Goal: Information Seeking & Learning: Find specific fact

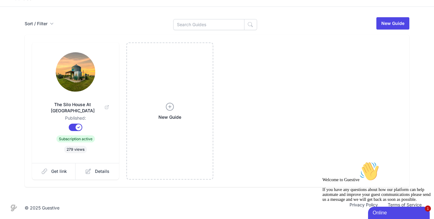
scroll to position [84, 0]
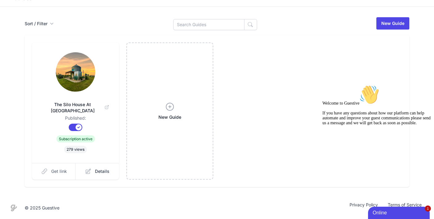
click at [52, 172] on link "Get link" at bounding box center [54, 171] width 44 height 17
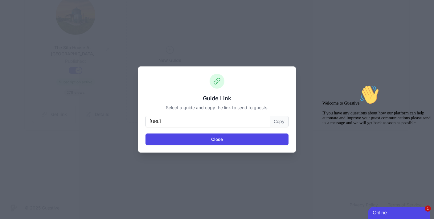
click at [289, 123] on button "Copy" at bounding box center [279, 122] width 18 height 12
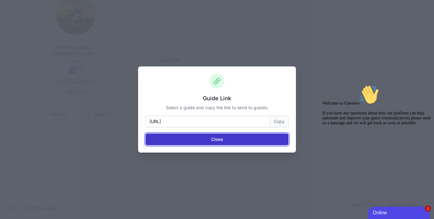
click at [213, 145] on button "Close" at bounding box center [216, 140] width 143 height 12
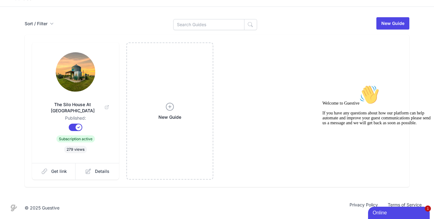
scroll to position [84, 0]
click at [69, 102] on span "The Silo House At [GEOGRAPHIC_DATA]" at bounding box center [75, 108] width 67 height 12
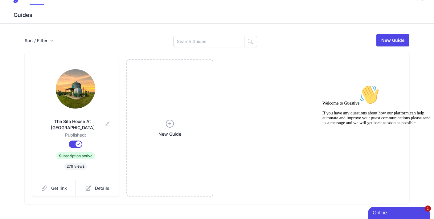
scroll to position [0, 0]
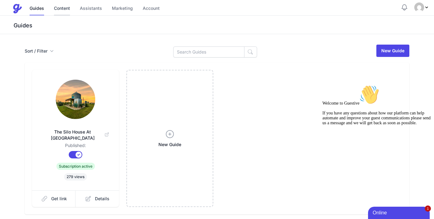
click at [70, 9] on link "Content" at bounding box center [62, 8] width 16 height 13
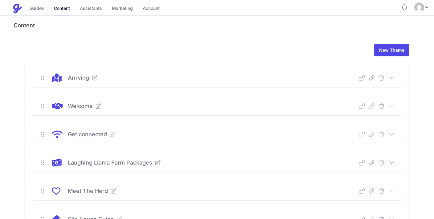
click at [86, 111] on p "Welcome" at bounding box center [80, 106] width 25 height 9
click at [390, 107] on icon at bounding box center [392, 106] width 4 height 2
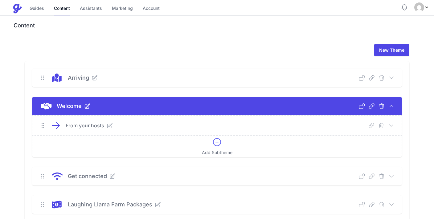
click at [104, 129] on p "From your hosts" at bounding box center [85, 125] width 39 height 7
click at [388, 129] on icon at bounding box center [391, 126] width 6 height 6
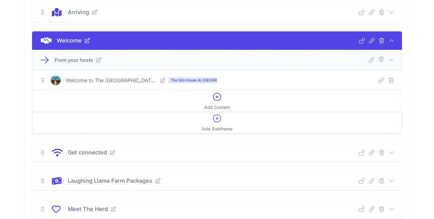
scroll to position [67, 0]
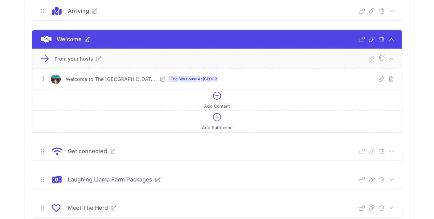
click at [126, 83] on p "Welcome to The [GEOGRAPHIC_DATA] At [GEOGRAPHIC_DATA]" at bounding box center [112, 79] width 92 height 7
click at [327, 83] on div "Welcome to The [GEOGRAPHIC_DATA] At [GEOGRAPHIC_DATA] The [GEOGRAPHIC_DATA] At …" at bounding box center [219, 79] width 317 height 7
click at [186, 82] on span "The Silo House At [GEOGRAPHIC_DATA]" at bounding box center [192, 79] width 49 height 6
click at [160, 82] on icon at bounding box center [163, 79] width 6 height 6
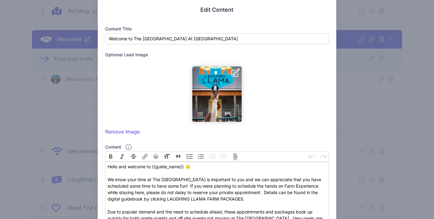
scroll to position [0, 0]
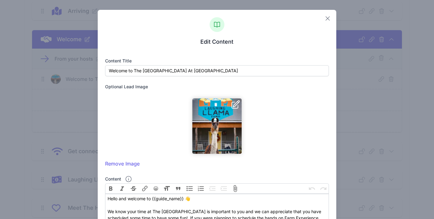
click at [325, 22] on icon "button" at bounding box center [327, 18] width 7 height 7
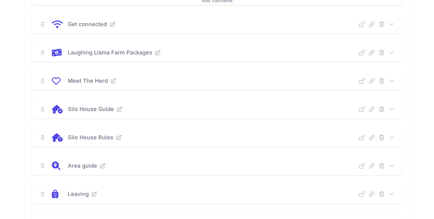
scroll to position [195, 0]
click at [107, 28] on p "Get connected" at bounding box center [87, 23] width 39 height 9
click at [388, 27] on icon at bounding box center [391, 24] width 6 height 6
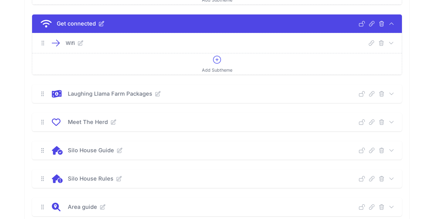
click at [84, 46] on icon at bounding box center [80, 43] width 6 height 6
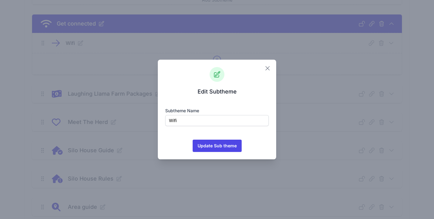
click at [271, 65] on icon "button" at bounding box center [267, 68] width 7 height 7
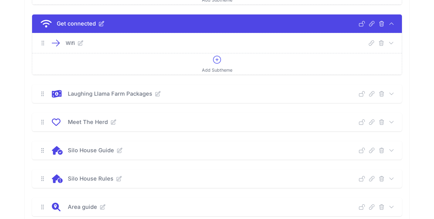
click at [156, 53] on div "Wifi Deep Link Select a guide and copy the deep link to send to guests. Select …" at bounding box center [216, 43] width 369 height 20
click at [388, 46] on icon at bounding box center [391, 43] width 6 height 6
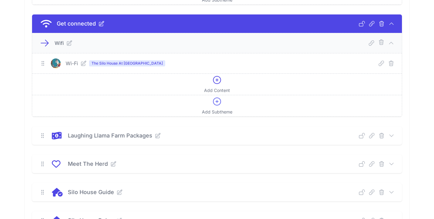
click at [87, 67] on icon at bounding box center [83, 63] width 6 height 6
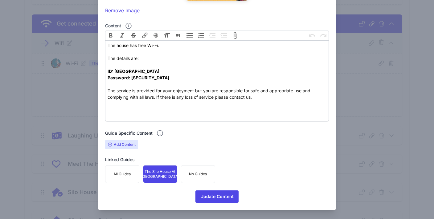
scroll to position [154, 0]
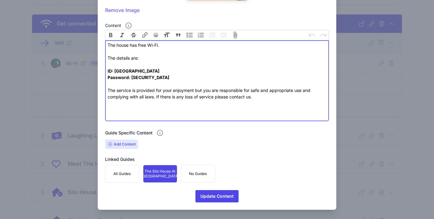
drag, startPoint x: 109, startPoint y: 113, endPoint x: 197, endPoint y: 125, distance: 88.0
click at [197, 121] on trix-editor "The house has free Wi-Fi. The details are: ID: Silo House Password: [SECURITY_D…" at bounding box center [217, 80] width 224 height 81
type trix-editor "<div>The house has free Wi-Fi.&nbsp;<br><br>The details are:<br><br></div><div>…"
copy trix-editor "ID: Silo House Password: [SECURITY_DATA]"
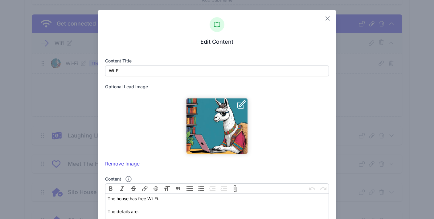
click at [324, 21] on icon "button" at bounding box center [327, 18] width 7 height 7
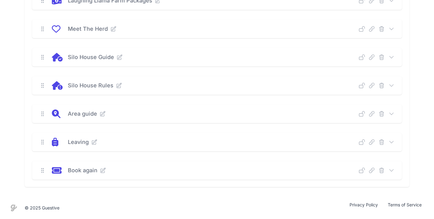
scroll to position [460, 0]
click at [390, 141] on icon at bounding box center [392, 142] width 4 height 2
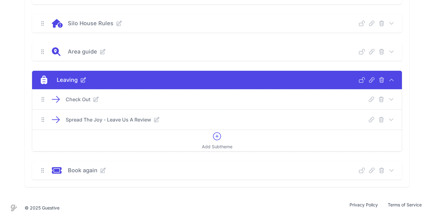
click at [90, 103] on p "Check Out" at bounding box center [78, 99] width 25 height 7
click at [388, 103] on icon at bounding box center [391, 99] width 6 height 6
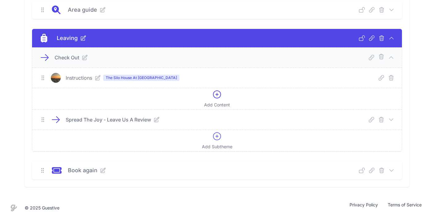
click at [92, 82] on p "Instructions" at bounding box center [79, 77] width 27 height 7
click at [100, 80] on icon at bounding box center [98, 78] width 5 height 5
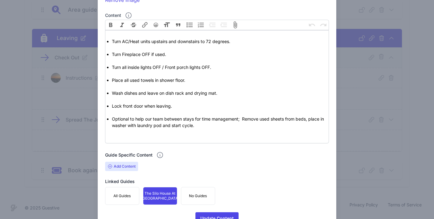
scroll to position [164, 0]
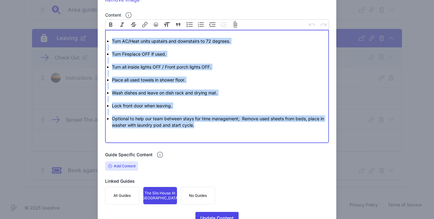
drag, startPoint x: 116, startPoint y: 78, endPoint x: 309, endPoint y: 183, distance: 220.1
click at [309, 143] on trix-editor "Turn AC/Heat units upstairs and downstairs to 72 degrees. Turn Fireplace OFF if…" at bounding box center [217, 86] width 224 height 113
type trix-editor "<div><br></div><ul><li>Turn AC/Heat units upstairs and downstairs to 72 degrees…"
copy trix-editor "Turn AC/Heat units upstairs and downstairs to 72 degrees. Turn Fireplace OFF if…"
